Goal: Book appointment/travel/reservation

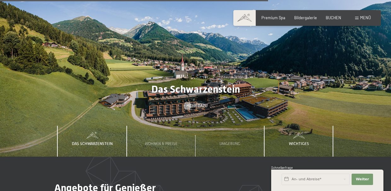
scroll to position [1593, 0]
click at [151, 115] on span "Einwilligung Marketing*" at bounding box center [160, 113] width 52 height 6
click at [131, 115] on input "Einwilligung Marketing*" at bounding box center [128, 113] width 6 height 6
checkbox input "false"
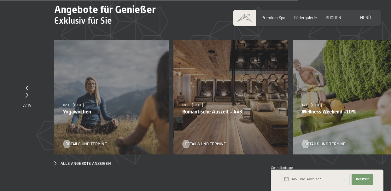
scroll to position [1772, 0]
click at [87, 141] on span "Details und Termine" at bounding box center [92, 144] width 41 height 6
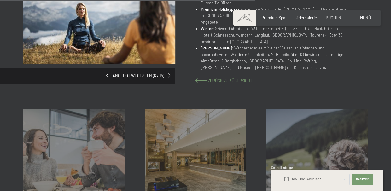
scroll to position [486, 0]
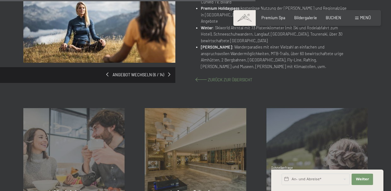
click at [216, 77] on span "Zurück zur Übersicht" at bounding box center [230, 79] width 44 height 5
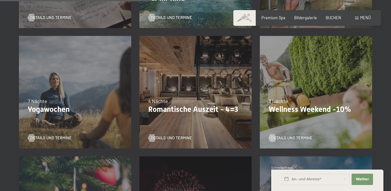
scroll to position [369, 0]
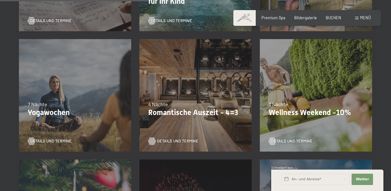
click at [170, 141] on span "Details und Termine" at bounding box center [177, 141] width 41 height 6
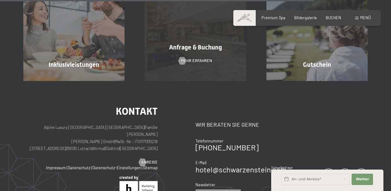
scroll to position [525, 0]
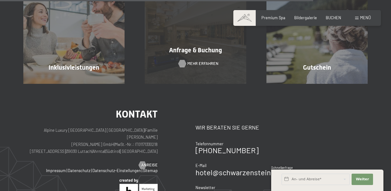
click at [205, 61] on span "Mehr erfahren" at bounding box center [202, 64] width 31 height 6
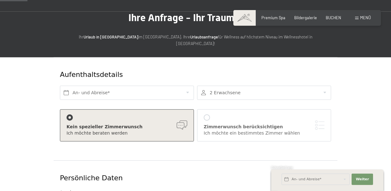
scroll to position [38, 0]
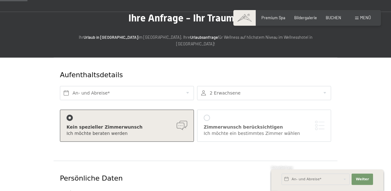
click at [324, 86] on div at bounding box center [264, 93] width 134 height 14
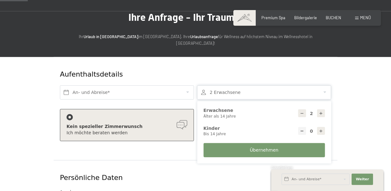
scroll to position [41, 0]
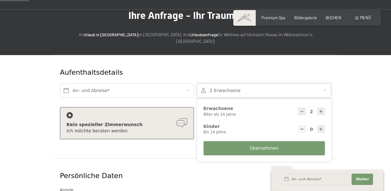
click at [303, 109] on icon at bounding box center [302, 111] width 4 height 4
type input "1"
click at [271, 145] on span "Übernehmen" at bounding box center [264, 148] width 29 height 6
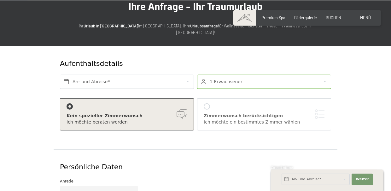
scroll to position [39, 0]
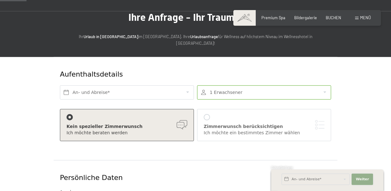
click at [361, 179] on span "Weiter" at bounding box center [361, 179] width 13 height 5
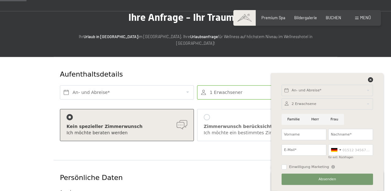
click at [296, 104] on div at bounding box center [326, 103] width 91 height 11
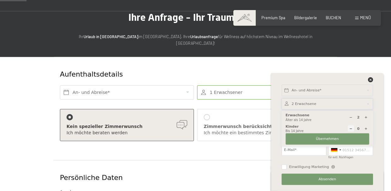
click at [350, 118] on icon at bounding box center [350, 117] width 3 height 3
type input "1"
click at [248, 114] on div "Zimmerwunsch berücksichtigen Ich möchte ein bestimmtes Zimmer wählen" at bounding box center [264, 125] width 121 height 22
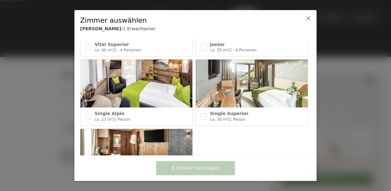
scroll to position [336, 0]
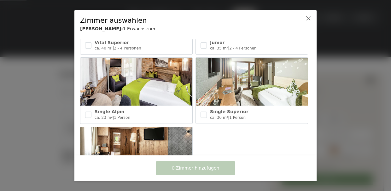
click at [227, 87] on img at bounding box center [252, 82] width 112 height 48
checkbox input "true"
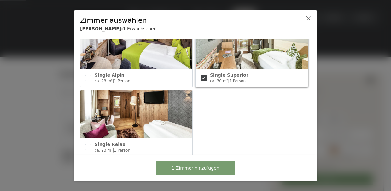
scroll to position [385, 0]
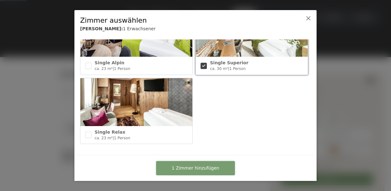
click at [199, 168] on span "1 Zimmer hinzufügen" at bounding box center [196, 168] width 48 height 6
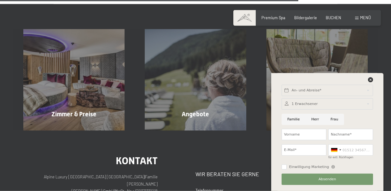
scroll to position [499, 0]
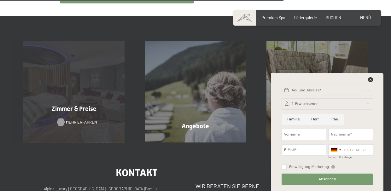
click at [76, 119] on span "Mehr erfahren" at bounding box center [81, 122] width 31 height 6
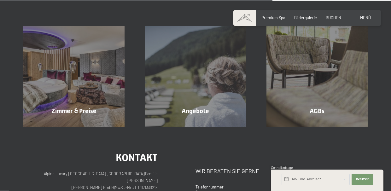
scroll to position [407, 0]
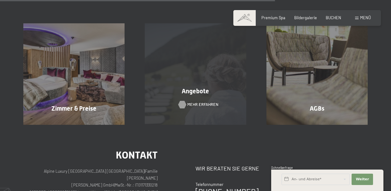
click at [196, 102] on span "Mehr erfahren" at bounding box center [202, 105] width 31 height 6
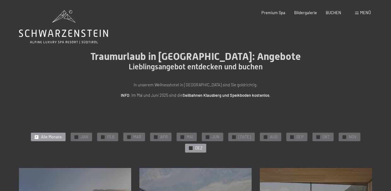
click at [197, 148] on span "DEZ" at bounding box center [198, 148] width 7 height 6
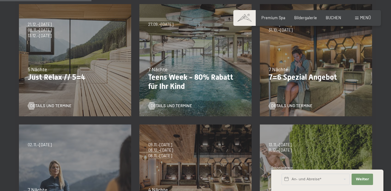
scroll to position [166, 0]
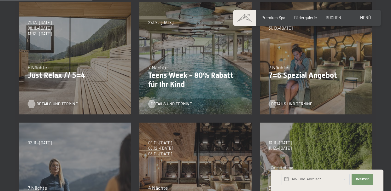
click at [66, 104] on span "Details und Termine" at bounding box center [57, 104] width 41 height 6
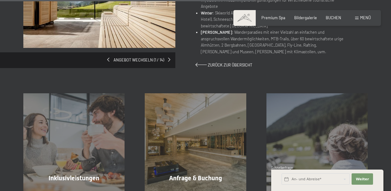
scroll to position [448, 0]
click at [135, 54] on div "Angebot wechseln (1 / 14)" at bounding box center [109, 15] width 172 height 106
click at [169, 57] on span at bounding box center [170, 59] width 2 height 4
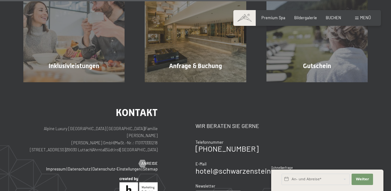
scroll to position [582, 0]
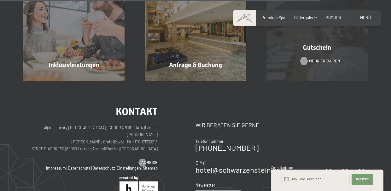
click at [318, 58] on span "Mehr erfahren" at bounding box center [324, 61] width 31 height 6
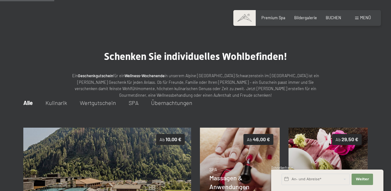
scroll to position [67, 0]
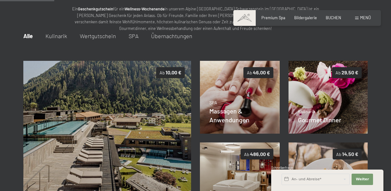
click at [131, 36] on span "SPA" at bounding box center [134, 35] width 10 height 7
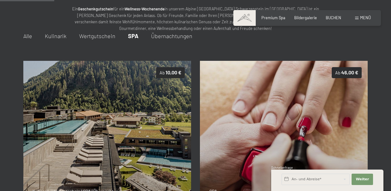
click at [158, 38] on span "Übernachtungen" at bounding box center [171, 35] width 41 height 7
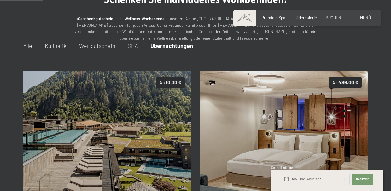
scroll to position [0, 0]
